Goal: Find specific page/section: Find specific page/section

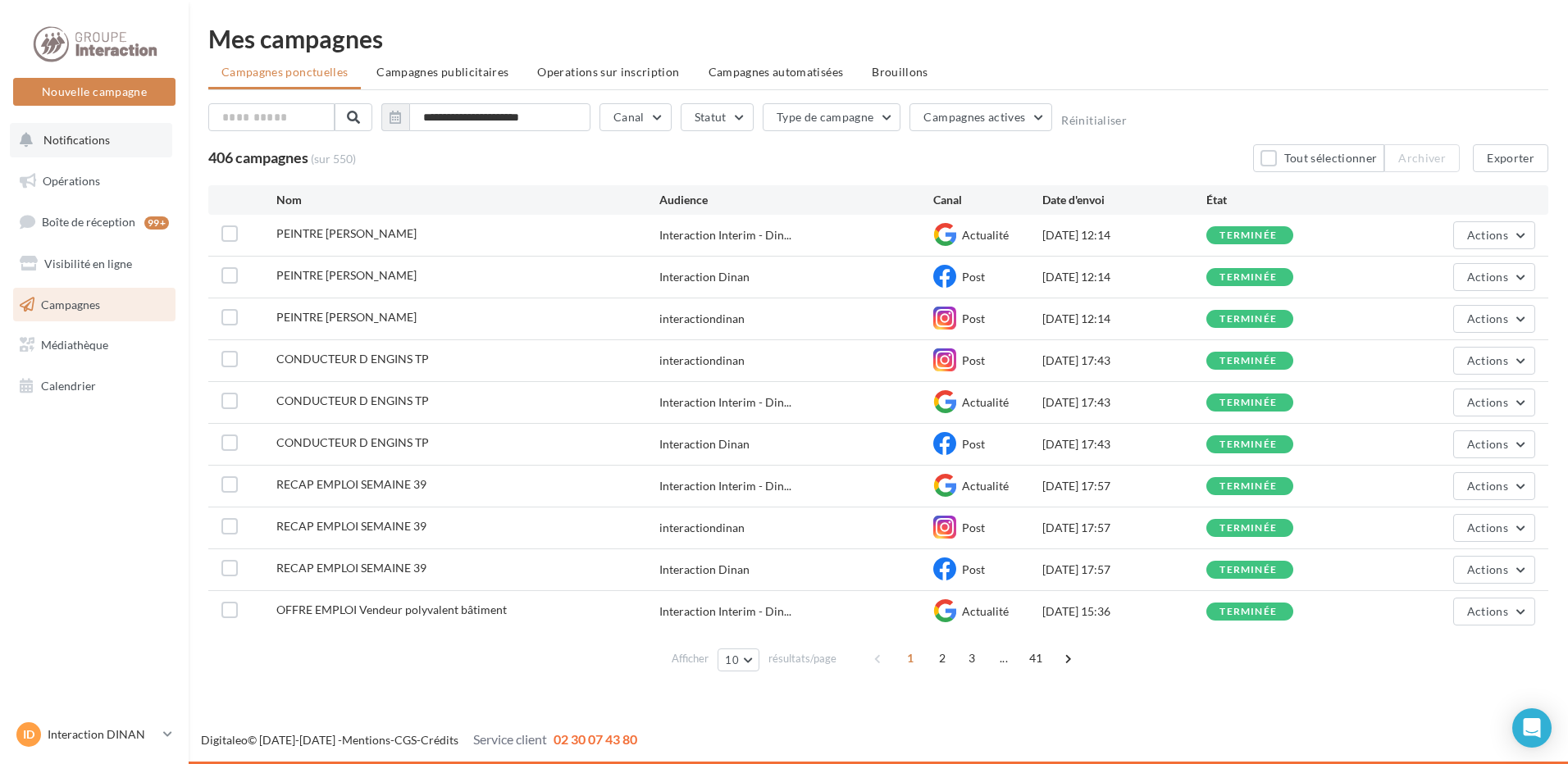
click at [73, 140] on span "Notifications" at bounding box center [76, 139] width 66 height 14
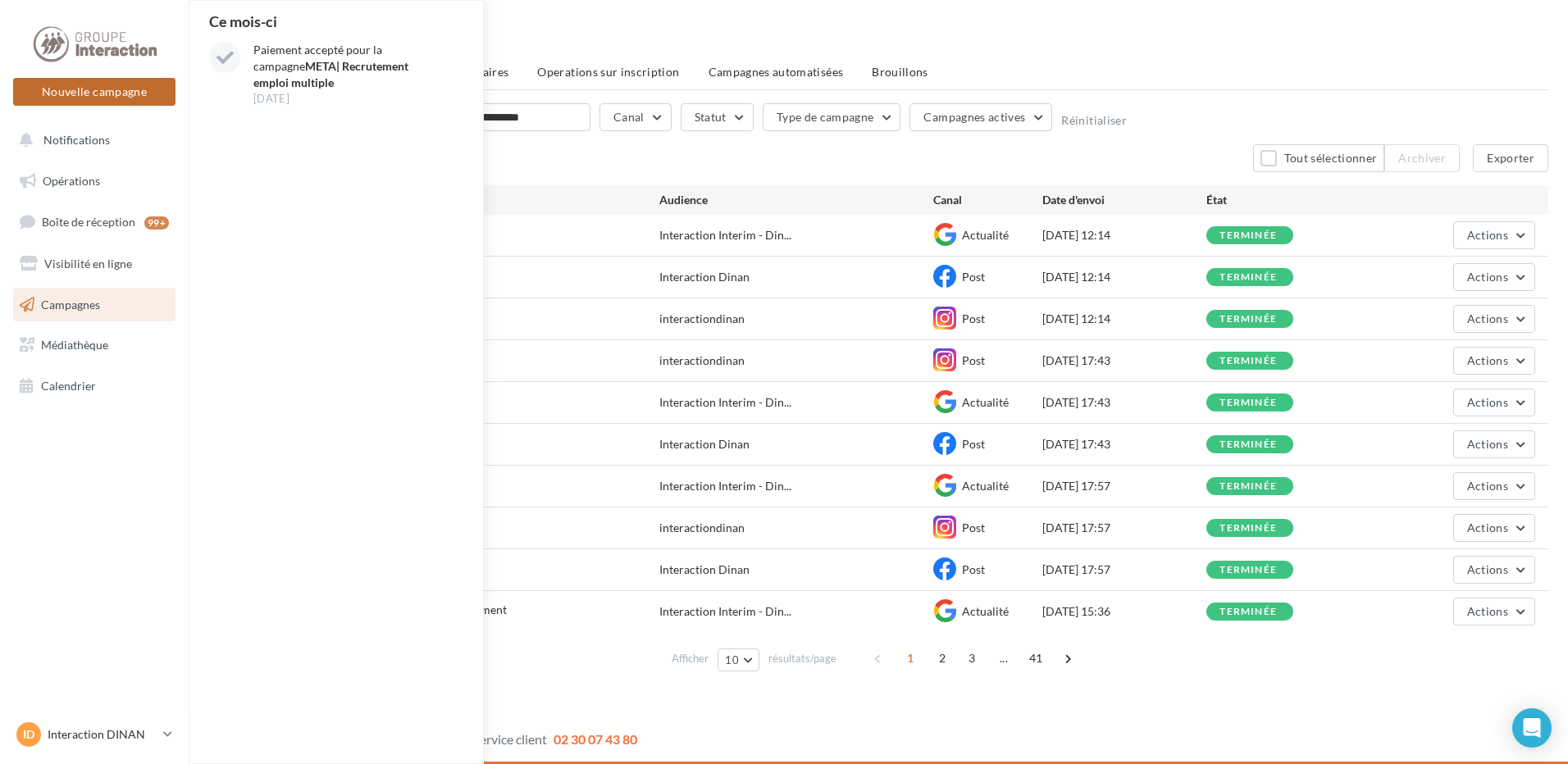
click at [89, 91] on button "Nouvelle campagne" at bounding box center [94, 91] width 162 height 28
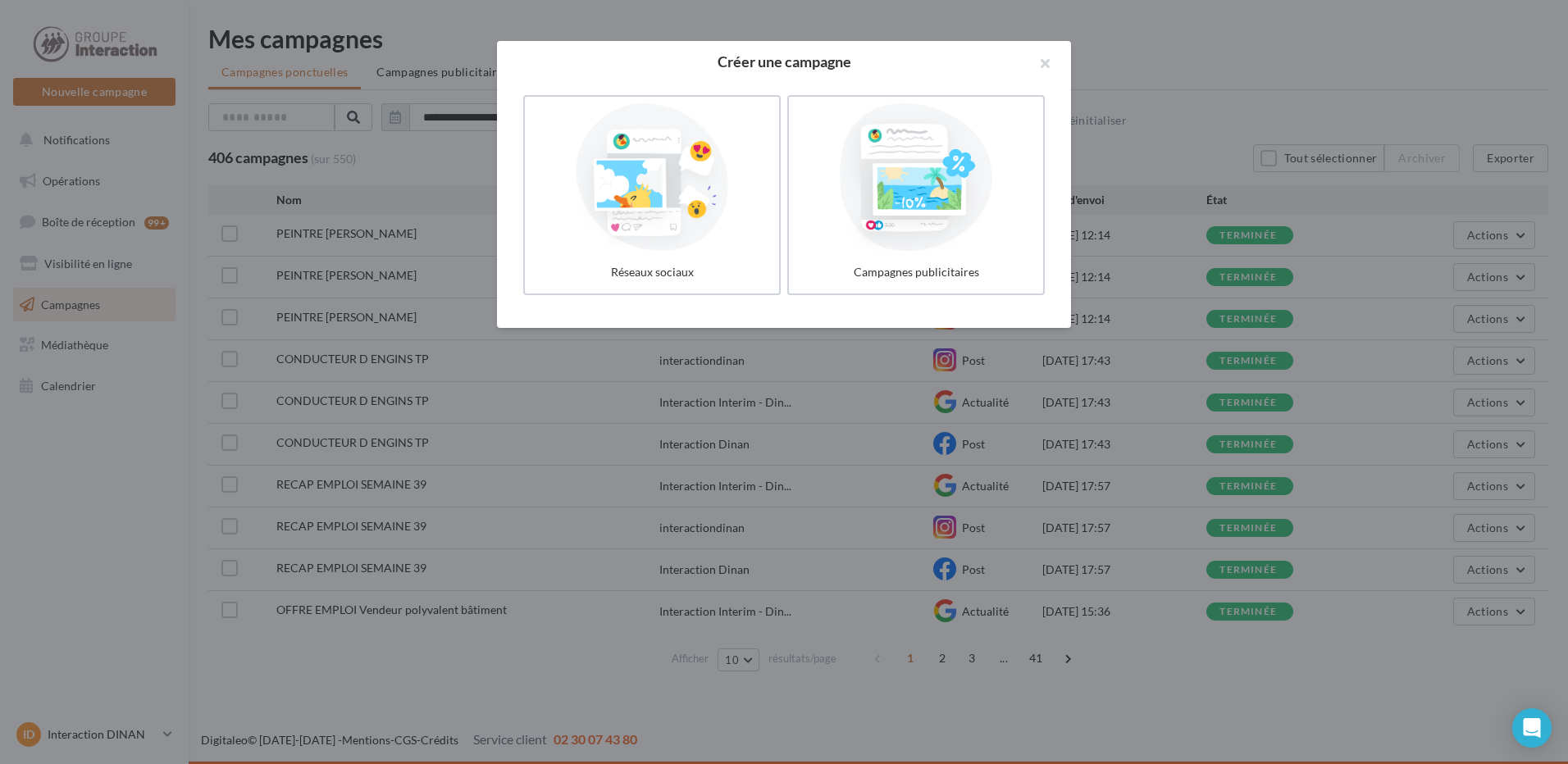
click at [71, 224] on div at bounding box center [784, 382] width 1568 height 764
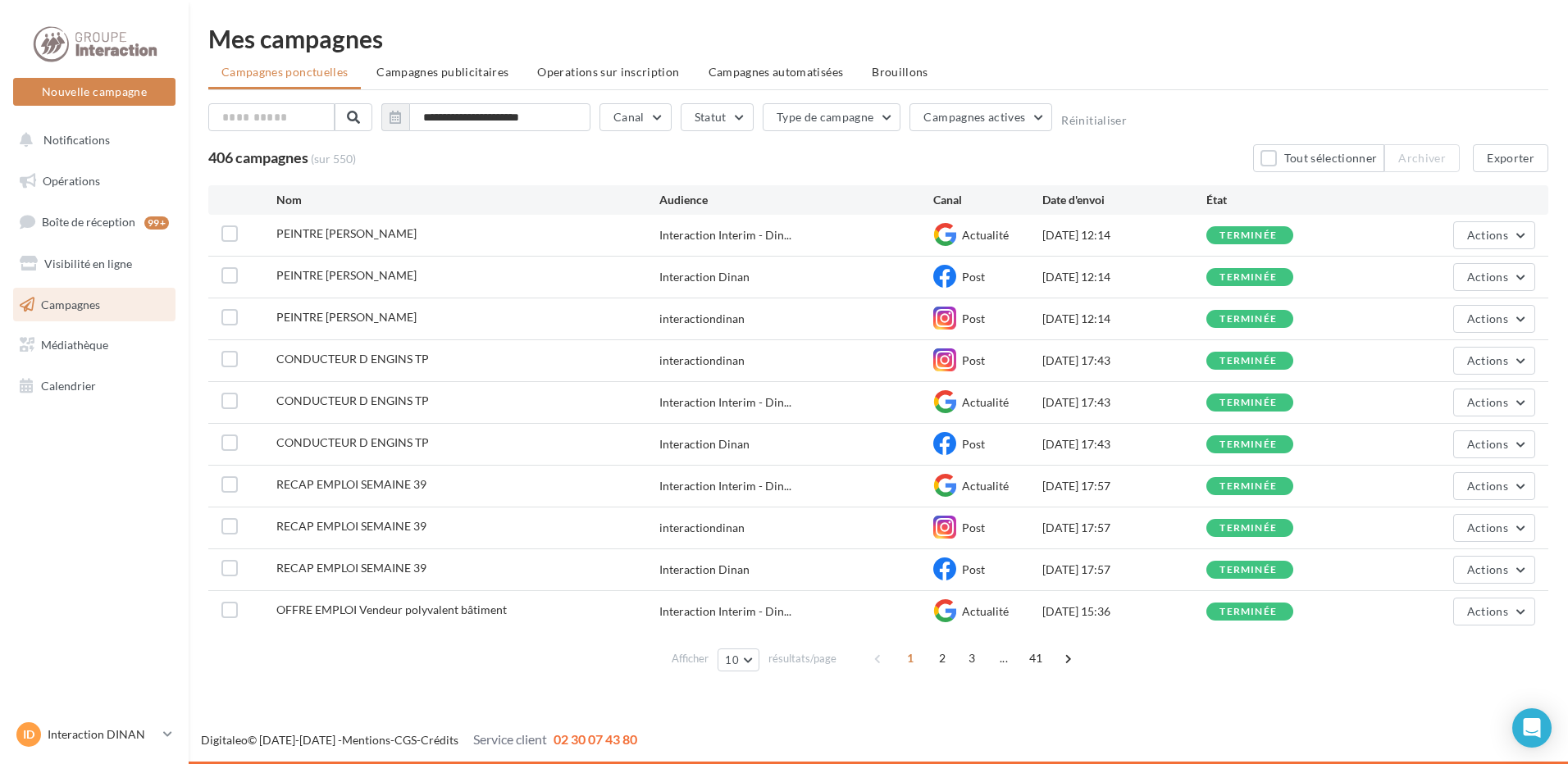
click at [71, 224] on span "Boîte de réception" at bounding box center [88, 222] width 93 height 14
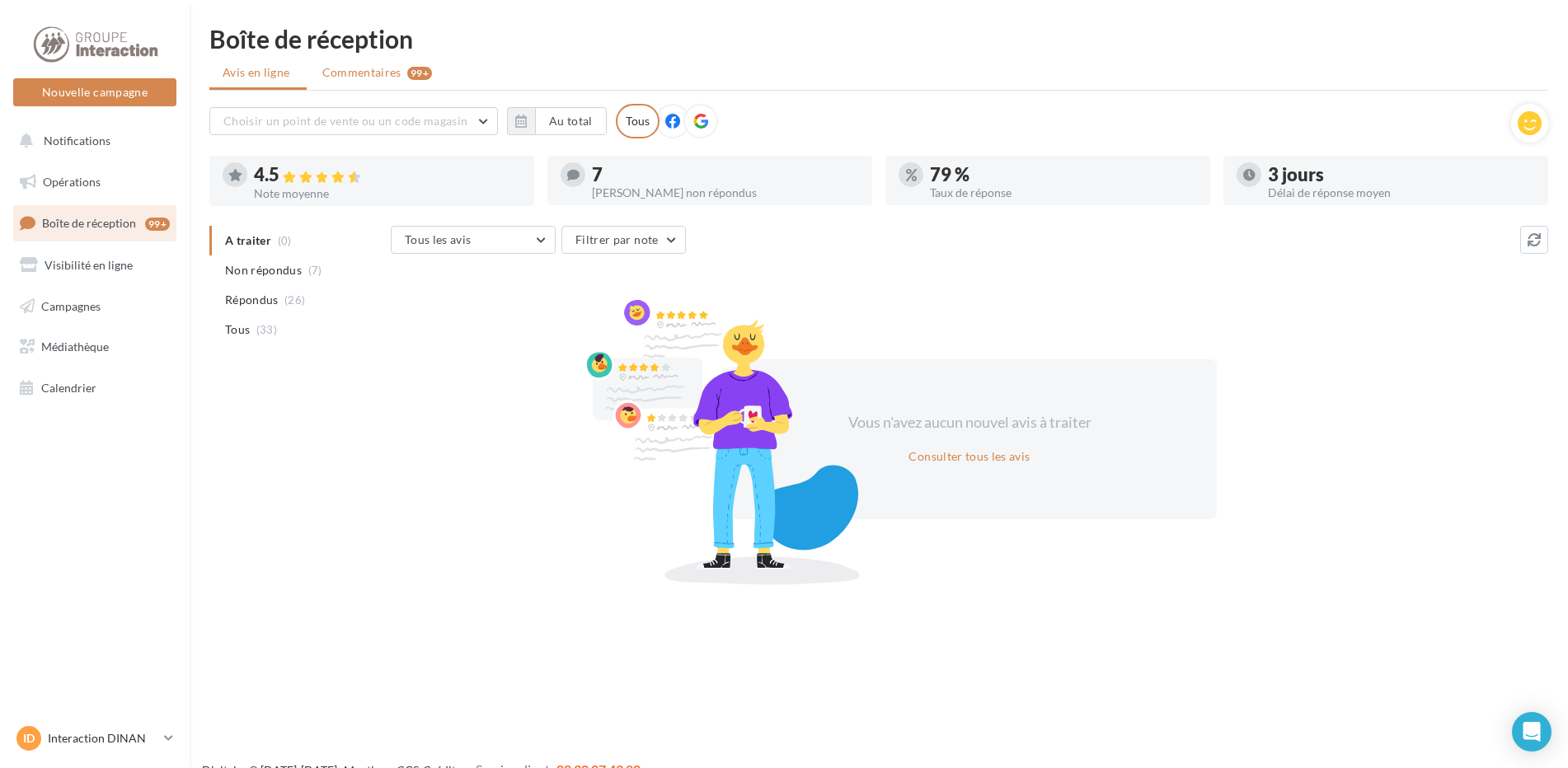
click at [381, 76] on span "Commentaires" at bounding box center [362, 72] width 79 height 16
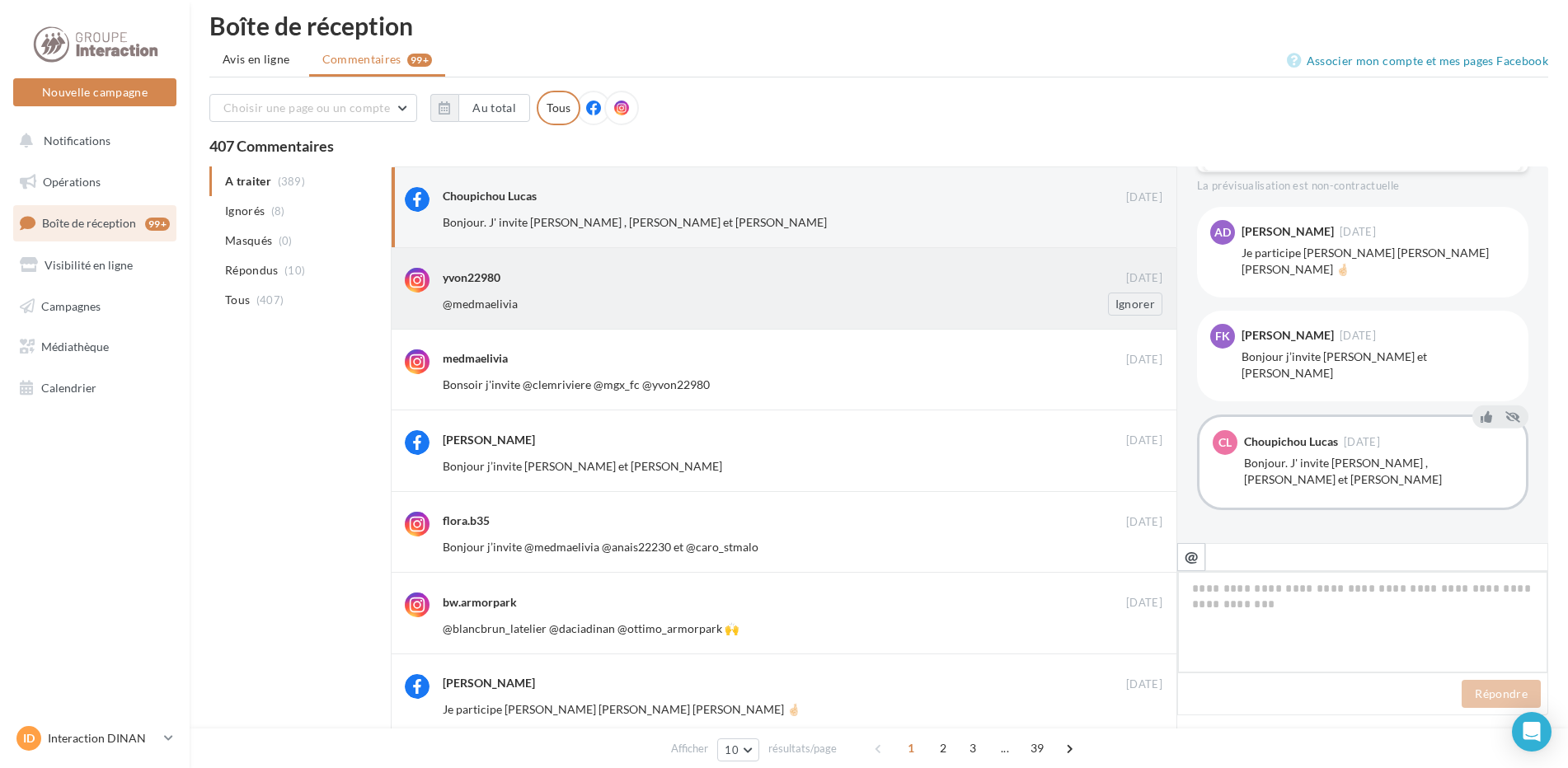
scroll to position [930, 0]
